Goal: Transaction & Acquisition: Purchase product/service

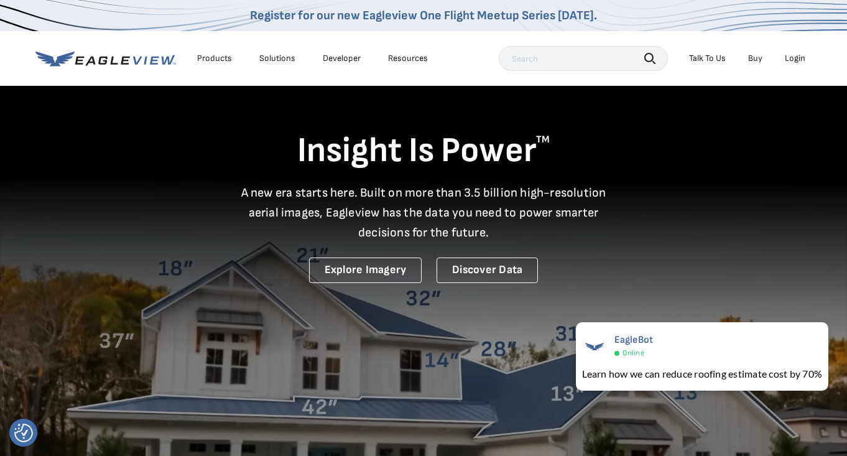
click at [791, 59] on div "Login" at bounding box center [795, 58] width 21 height 11
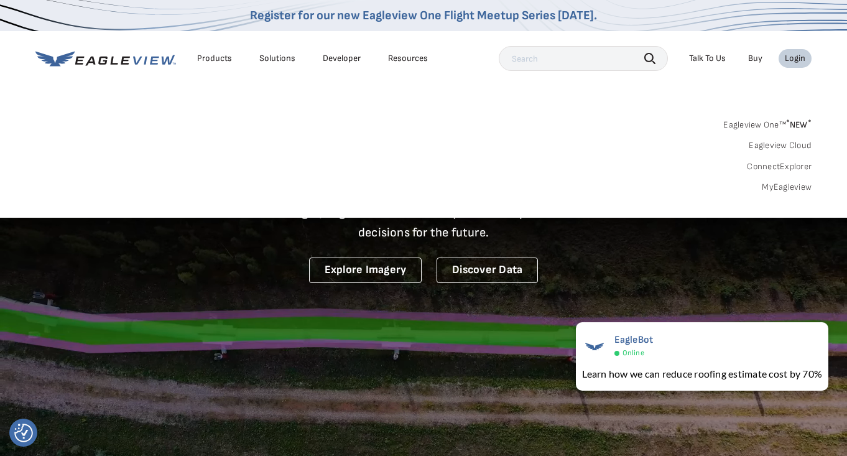
click at [799, 189] on link "MyEagleview" at bounding box center [787, 187] width 50 height 11
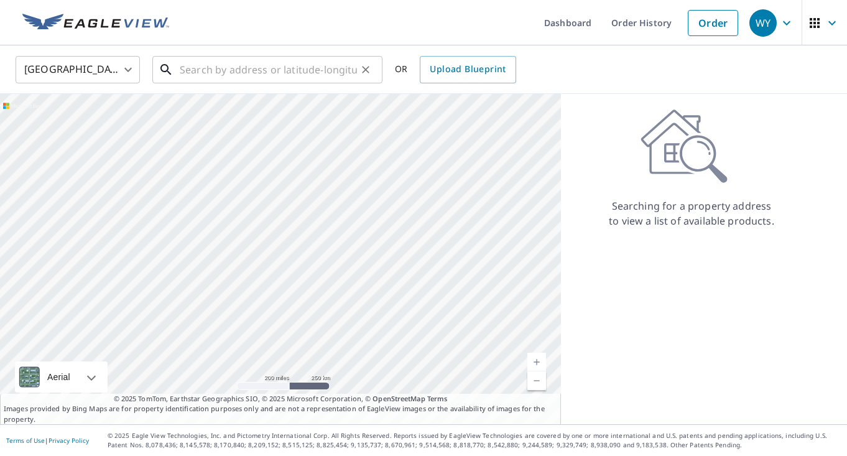
click at [300, 72] on input "text" at bounding box center [268, 69] width 177 height 35
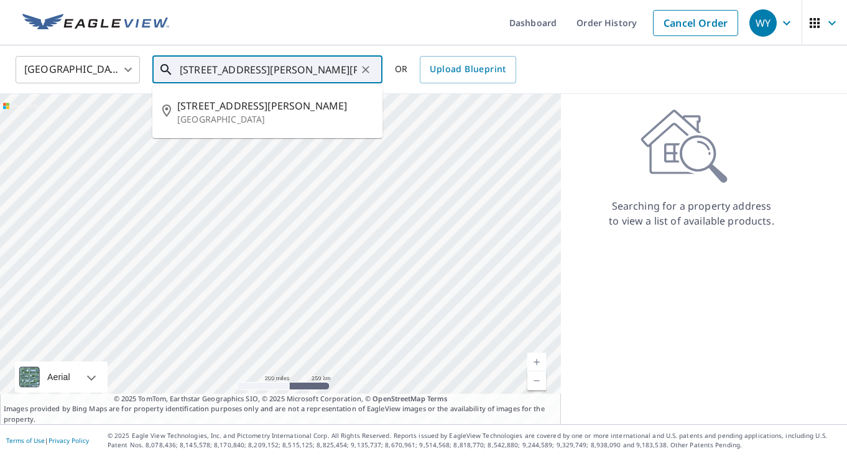
click at [217, 121] on p "[GEOGRAPHIC_DATA]" at bounding box center [274, 119] width 195 height 12
type input "[STREET_ADDRESS][PERSON_NAME]"
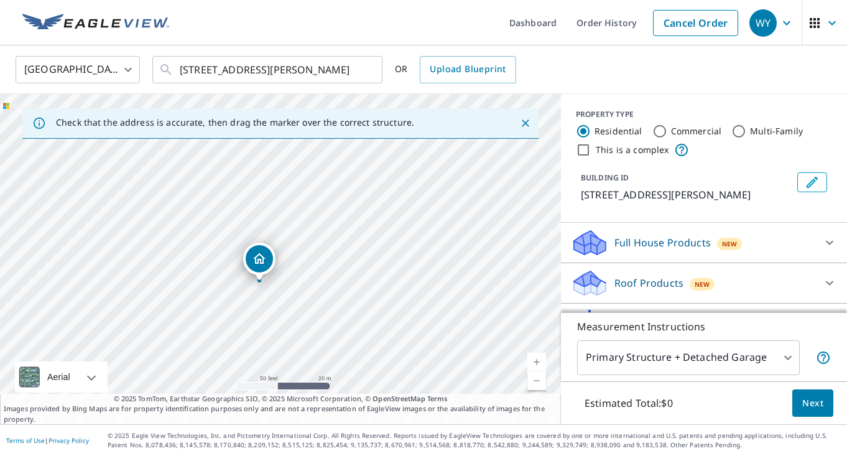
drag, startPoint x: 127, startPoint y: 233, endPoint x: 315, endPoint y: 261, distance: 190.1
click at [315, 261] on div "[STREET_ADDRESS][PERSON_NAME]" at bounding box center [280, 259] width 561 height 330
click at [540, 356] on link "Current Level 19, Zoom In" at bounding box center [537, 362] width 19 height 19
click at [540, 356] on link "Current Level 19, Zoom In Disabled" at bounding box center [537, 362] width 19 height 19
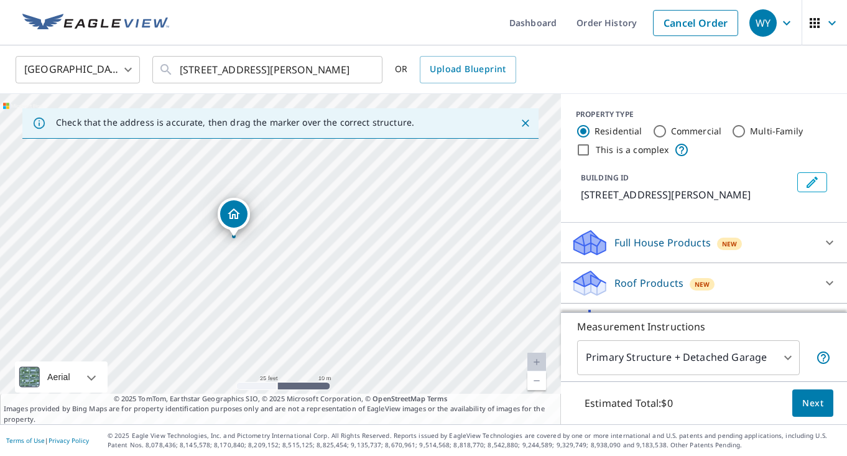
drag, startPoint x: 469, startPoint y: 328, endPoint x: 465, endPoint y: 259, distance: 68.6
click at [465, 259] on div "[STREET_ADDRESS][PERSON_NAME]" at bounding box center [280, 259] width 561 height 330
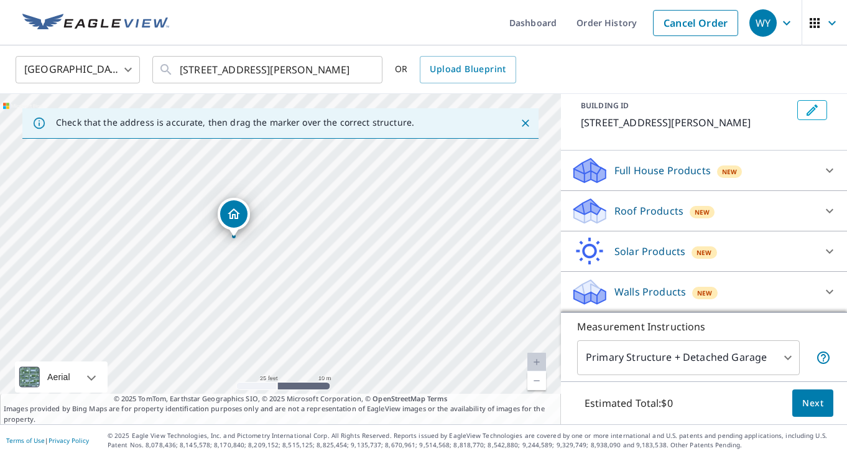
scroll to position [72, 0]
click at [783, 352] on body "WY WY Dashboard Order History Cancel Order WY [GEOGRAPHIC_DATA] US ​ [STREET_AD…" at bounding box center [423, 228] width 847 height 456
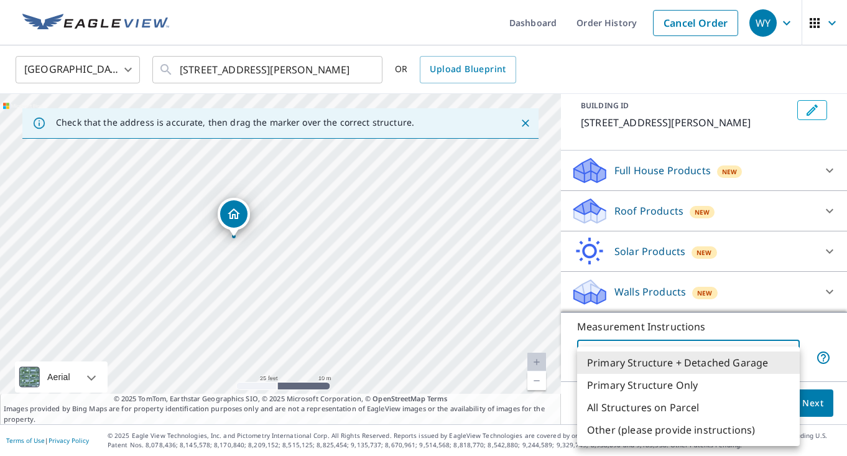
click at [686, 383] on li "Primary Structure Only" at bounding box center [688, 385] width 223 height 22
type input "2"
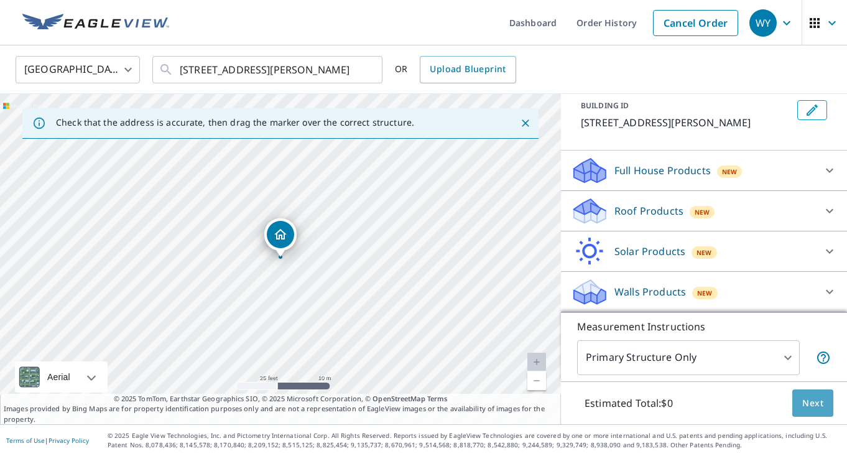
click at [809, 403] on span "Next" at bounding box center [813, 404] width 21 height 16
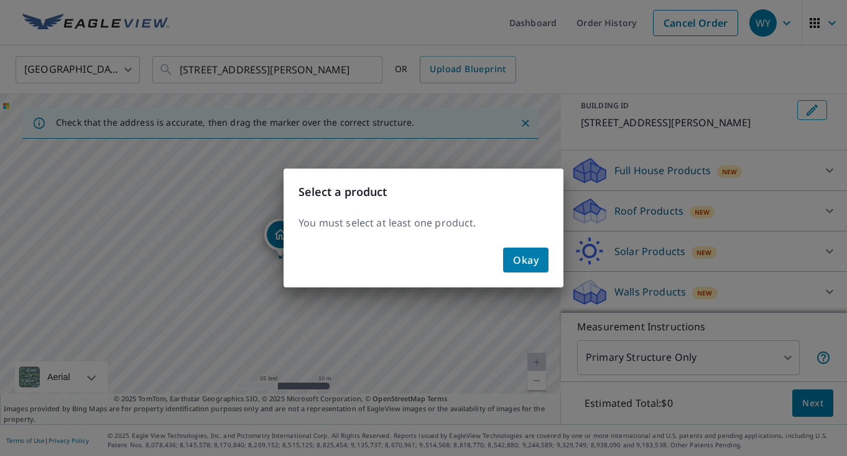
click at [544, 255] on button "Okay" at bounding box center [525, 260] width 45 height 25
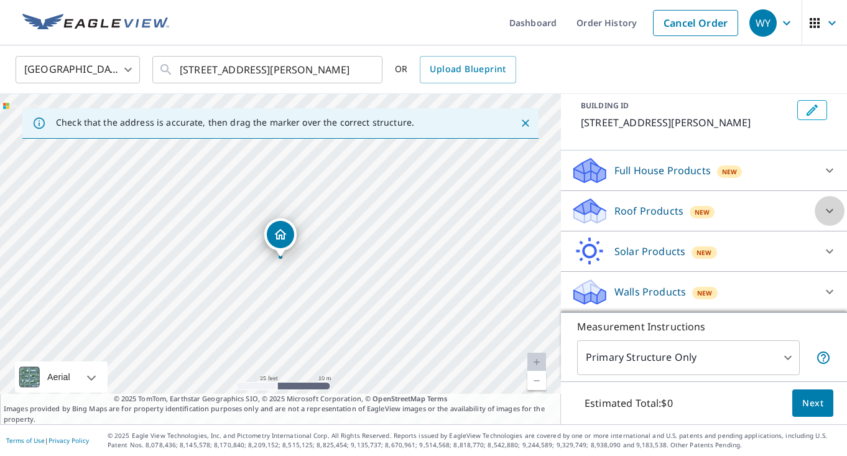
click at [828, 212] on icon at bounding box center [829, 211] width 7 height 4
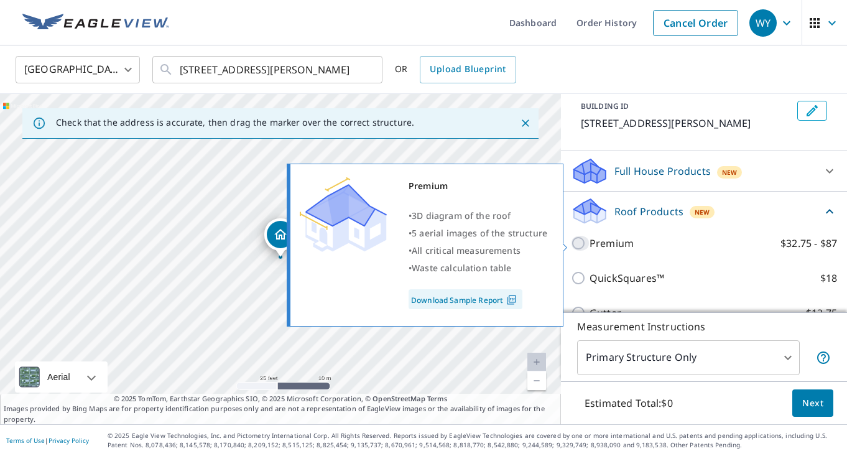
click at [580, 243] on input "Premium $32.75 - $87" at bounding box center [580, 243] width 19 height 15
checkbox input "true"
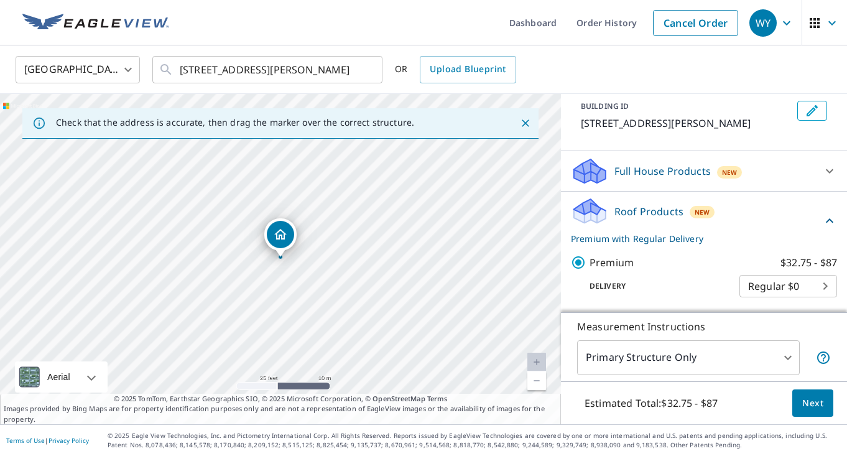
click at [803, 399] on span "Next" at bounding box center [813, 404] width 21 height 16
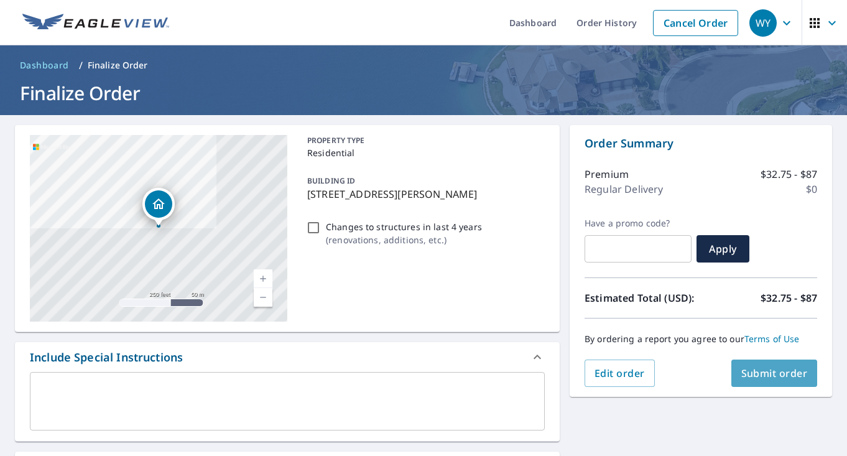
click at [793, 378] on span "Submit order" at bounding box center [775, 373] width 67 height 14
